Goal: Information Seeking & Learning: Learn about a topic

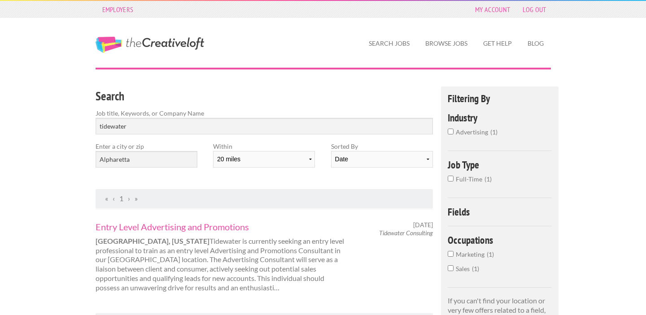
select select "20"
click at [264, 124] on input "tidewater" at bounding box center [265, 126] width 338 height 17
click at [426, 127] on input "tidewater" at bounding box center [265, 126] width 338 height 17
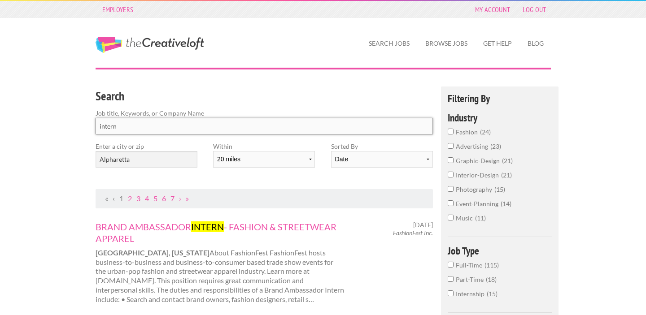
click button "submit" at bounding box center [0, 0] width 0 height 0
click at [226, 122] on input "intern" at bounding box center [265, 126] width 338 height 17
click at [207, 131] on input "intern" at bounding box center [265, 126] width 338 height 17
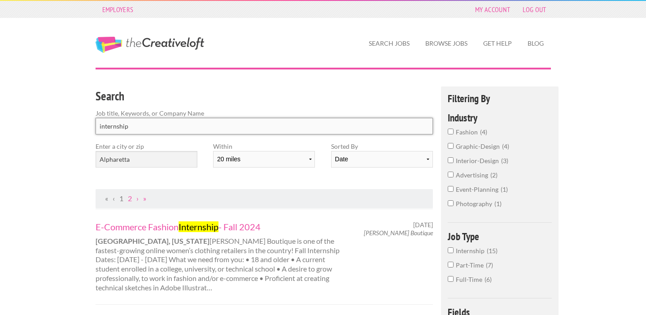
type input "internship"
click button "submit" at bounding box center [0, 0] width 0 height 0
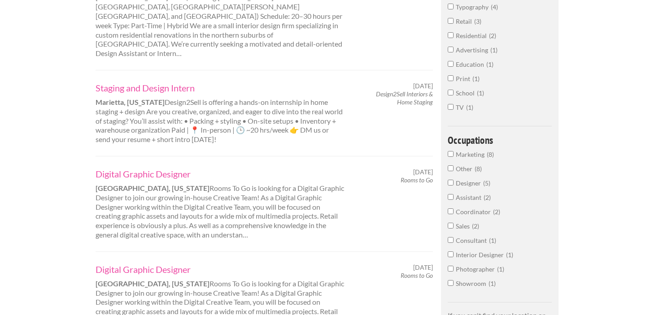
scroll to position [342, 0]
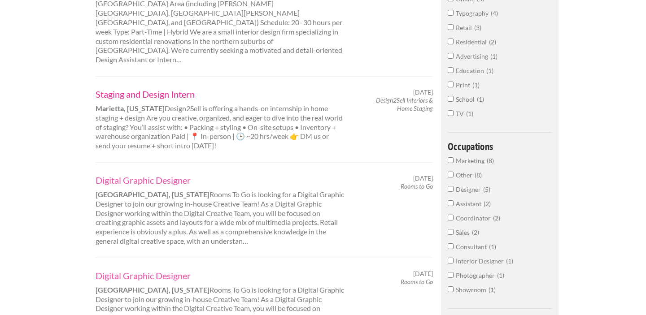
click at [179, 88] on link "Staging and Design Intern" at bounding box center [220, 94] width 249 height 12
